Goal: Task Accomplishment & Management: Complete application form

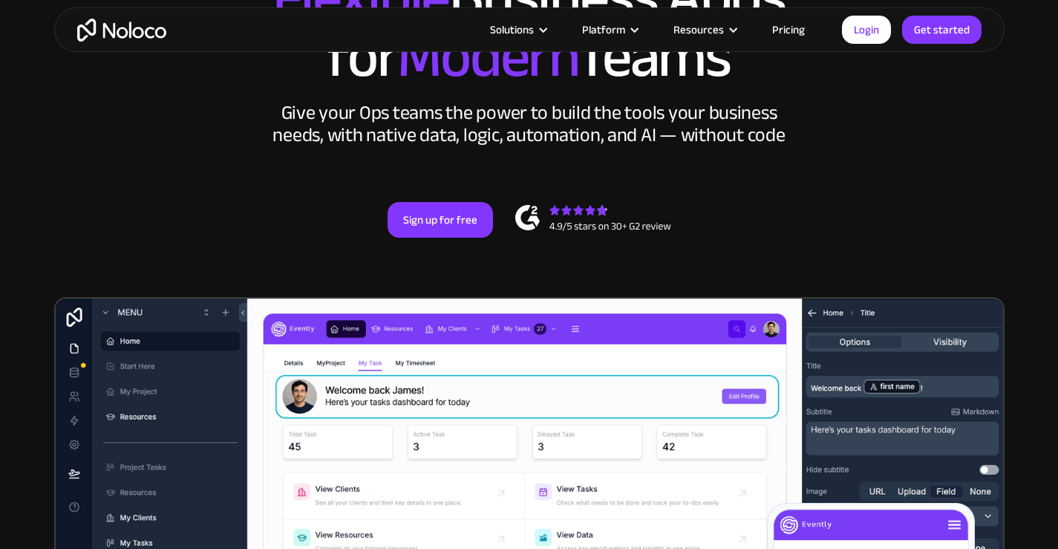
scroll to position [223, 0]
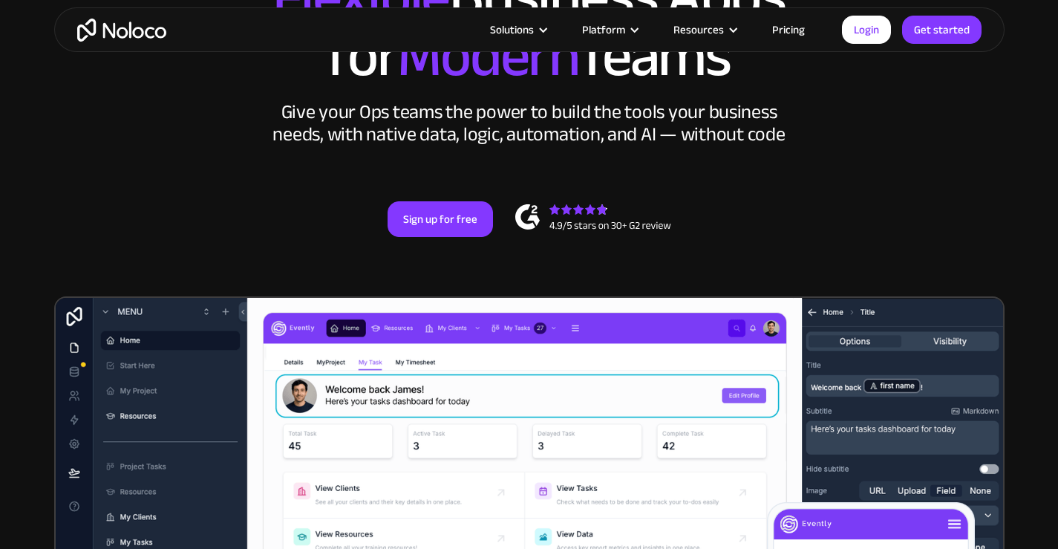
click at [799, 19] on div "Solutions Use Cases Business Types Project Management Keep track of customers, …" at bounding box center [529, 29] width 950 height 45
click at [794, 26] on link "Pricing" at bounding box center [788, 29] width 70 height 19
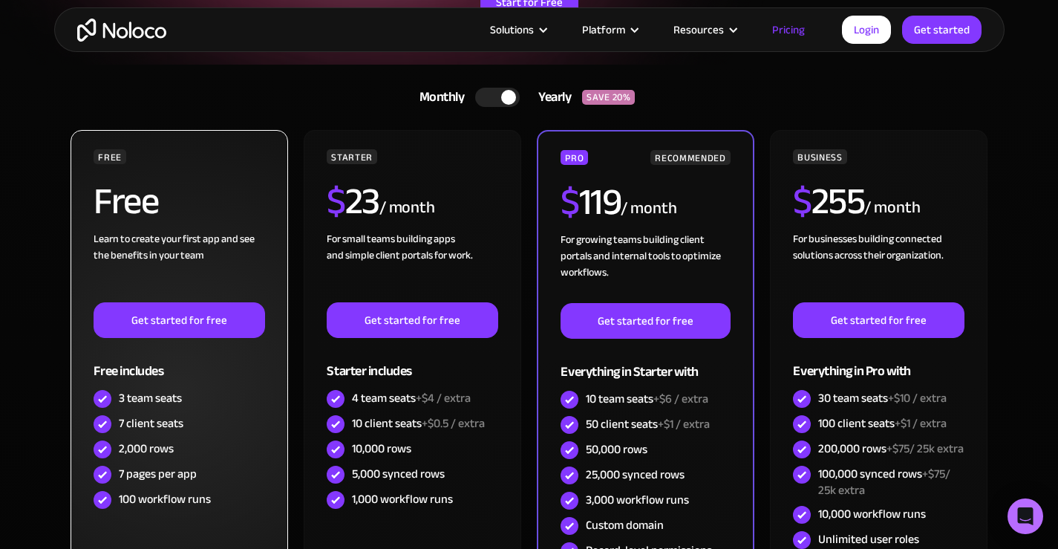
scroll to position [371, 0]
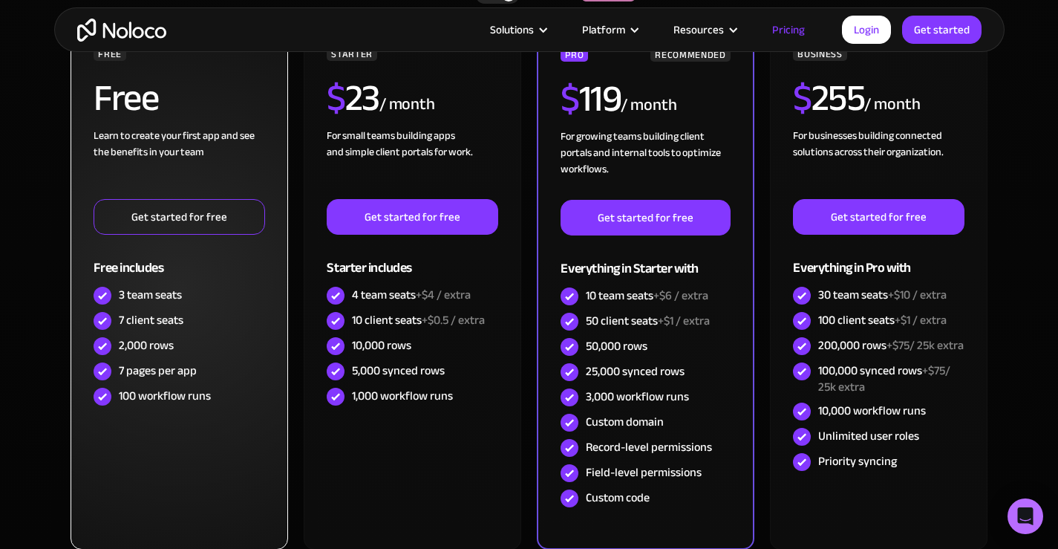
click at [191, 229] on link "Get started for free" at bounding box center [179, 217] width 171 height 36
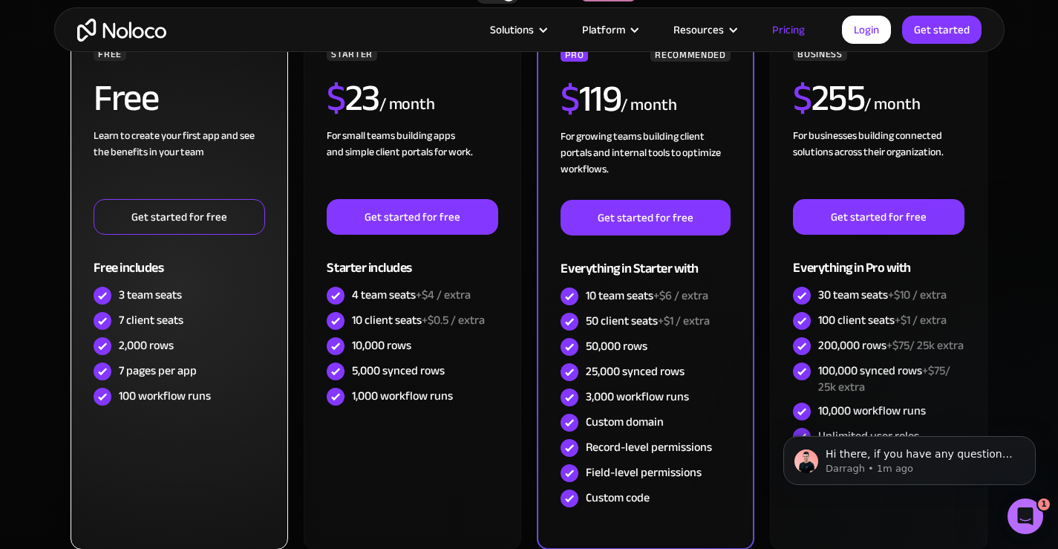
scroll to position [0, 0]
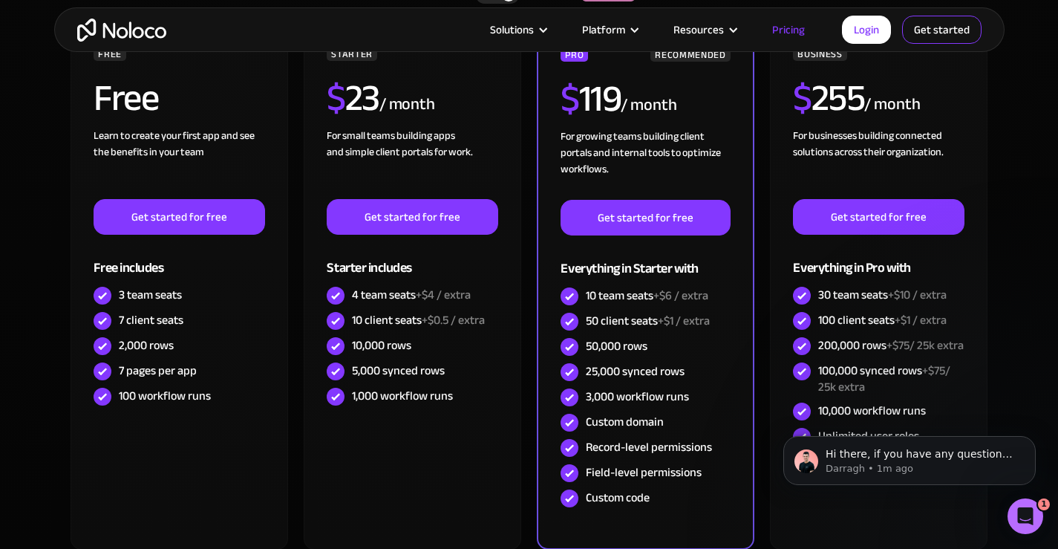
click at [930, 31] on link "Get started" at bounding box center [941, 30] width 79 height 28
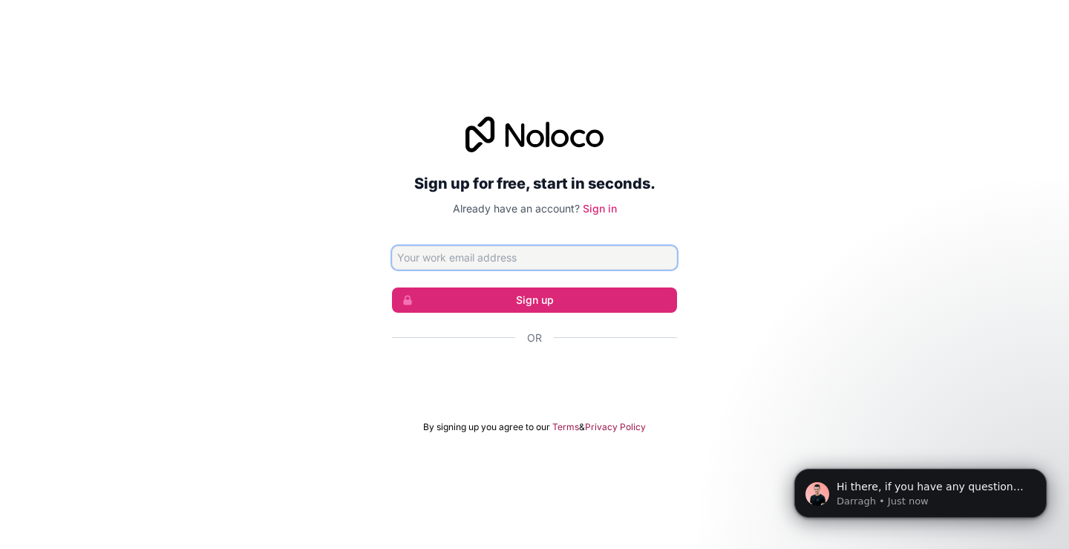
click at [472, 259] on input "Email address" at bounding box center [534, 258] width 285 height 24
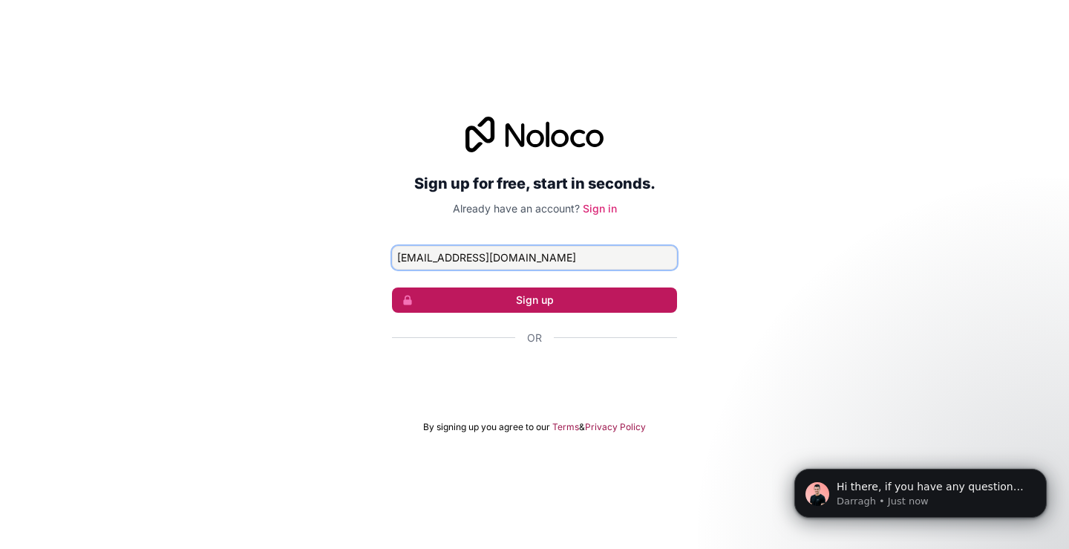
type input "[EMAIL_ADDRESS][DOMAIN_NAME]"
click at [522, 298] on button "Sign up" at bounding box center [534, 299] width 285 height 25
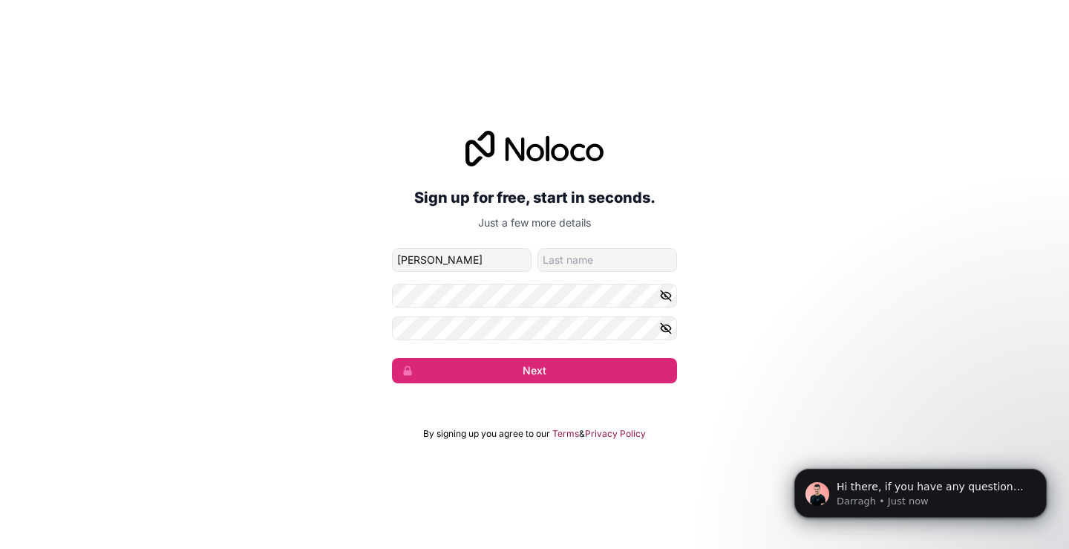
type input "[PERSON_NAME]"
click at [557, 258] on input "family-name" at bounding box center [607, 260] width 140 height 24
type input "[PERSON_NAME]"
click at [667, 298] on icon "button" at bounding box center [666, 295] width 10 height 7
click at [662, 316] on button "button" at bounding box center [668, 328] width 18 height 24
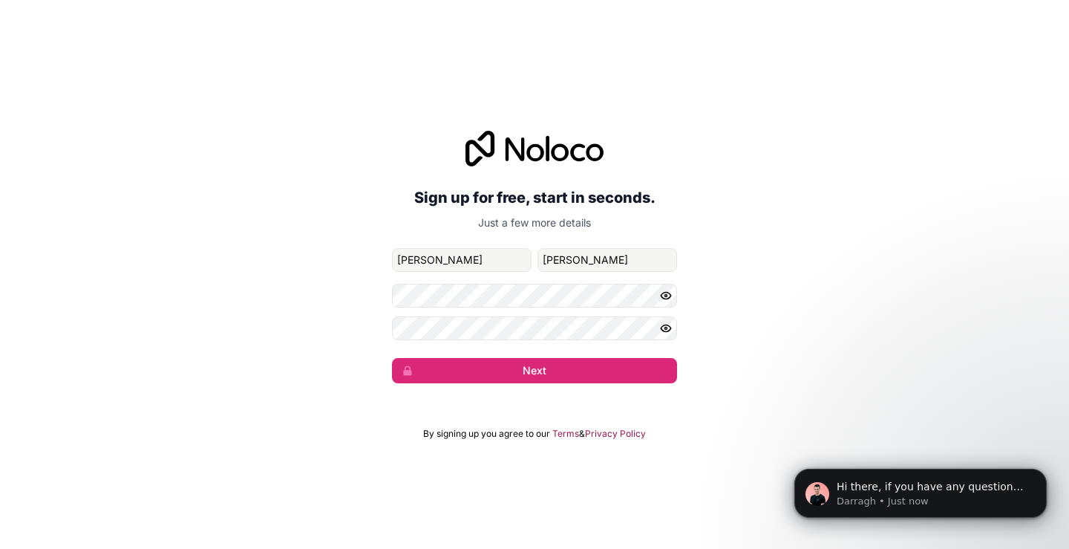
click at [665, 295] on icon "button" at bounding box center [666, 295] width 2 height 2
click at [665, 295] on icon "button" at bounding box center [665, 295] width 2 height 2
click at [555, 376] on button "Next" at bounding box center [534, 370] width 285 height 25
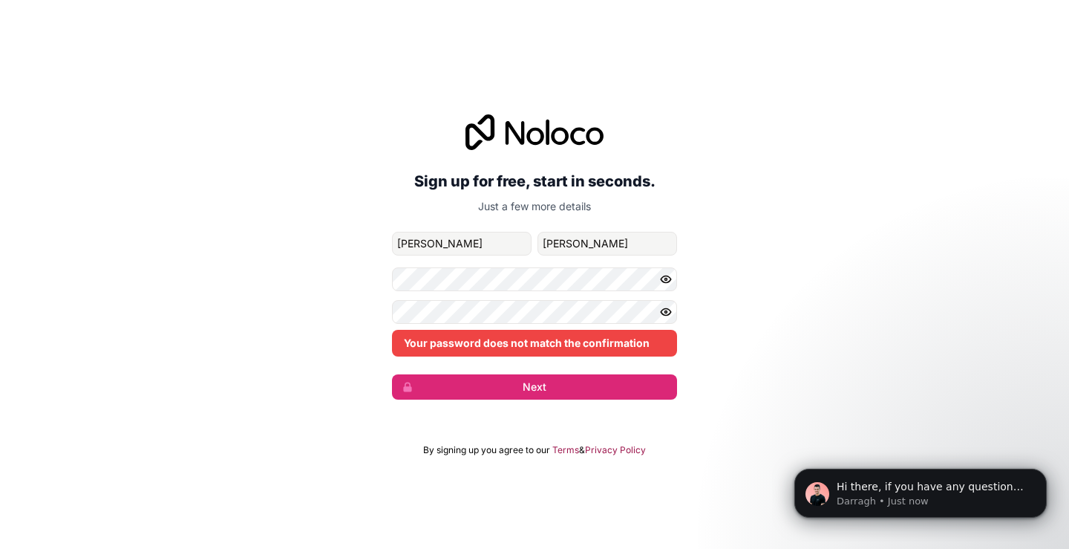
click at [661, 318] on button "button" at bounding box center [668, 312] width 18 height 24
click at [670, 310] on icon "button" at bounding box center [666, 311] width 10 height 7
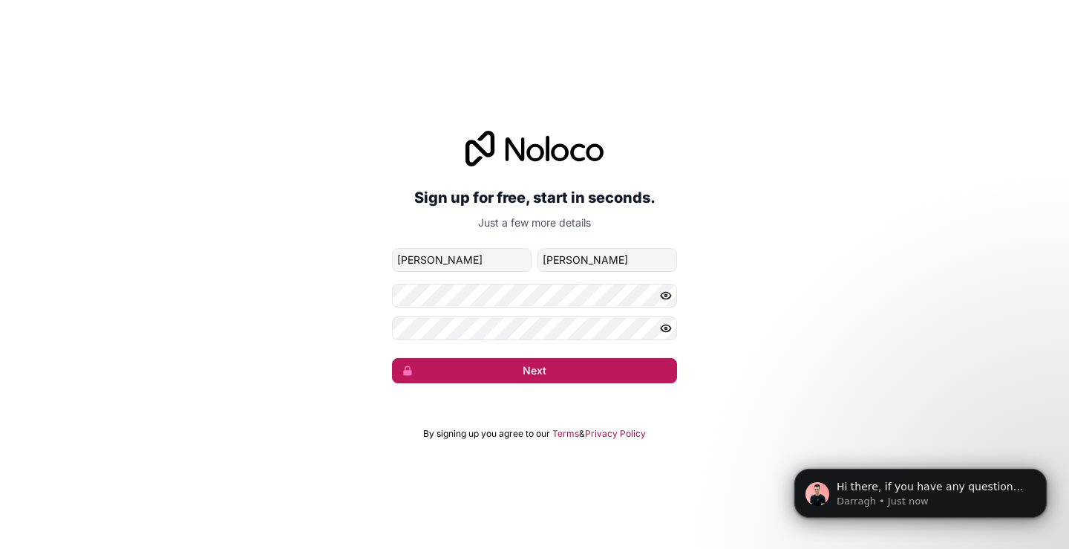
click at [546, 365] on button "Next" at bounding box center [534, 370] width 285 height 25
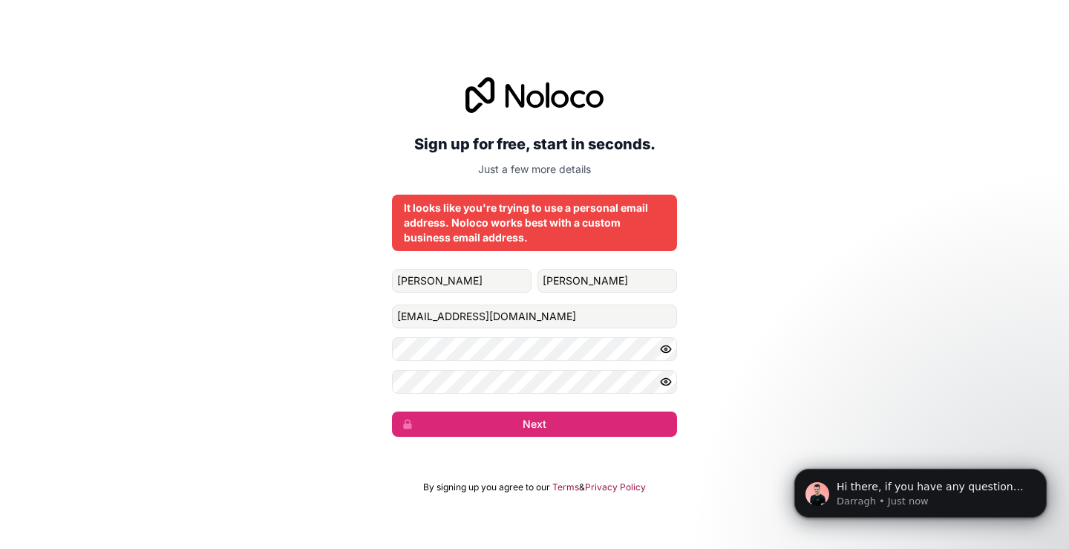
click at [187, 83] on div "Sign up for free, start in seconds. Just a few more details It looks like you'r…" at bounding box center [534, 256] width 1069 height 401
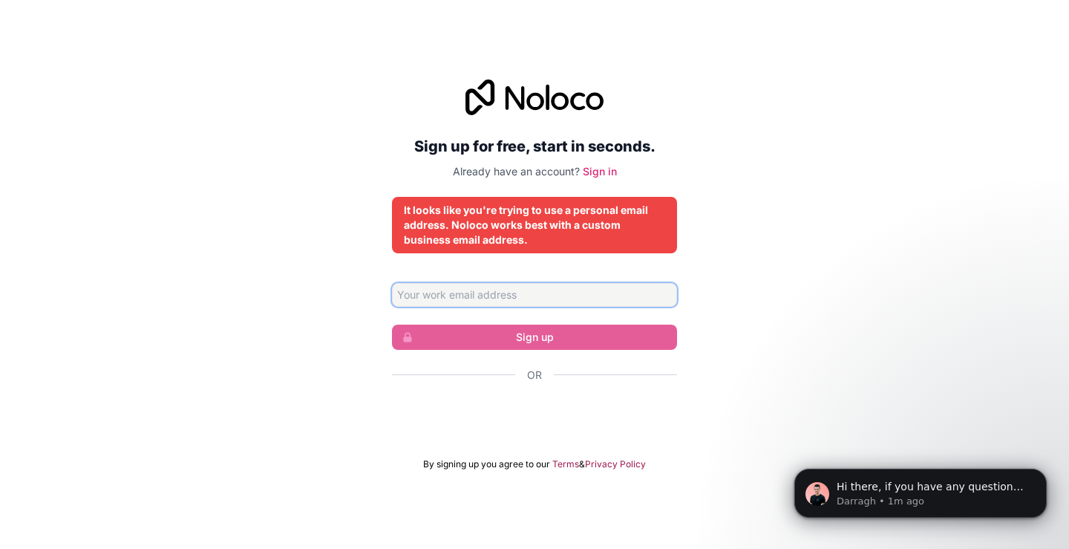
click at [522, 298] on input "Email address" at bounding box center [534, 295] width 285 height 24
type input "SALE"
click at [473, 287] on input "[EMAIL_ADDRESS][DOMAIN_NAME]" at bounding box center [534, 295] width 285 height 24
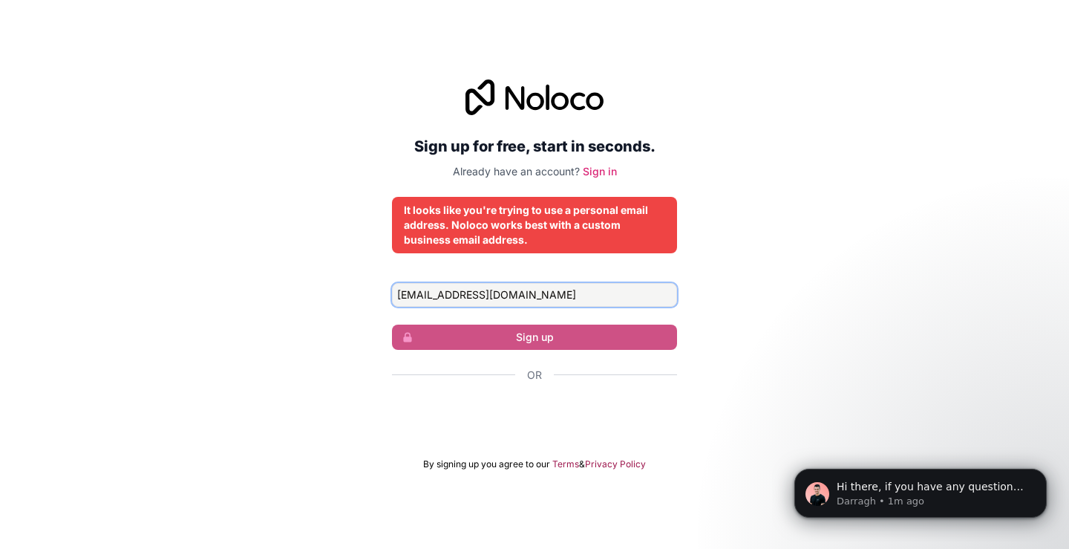
type input "[EMAIL_ADDRESS][DOMAIN_NAME]"
